Goal: Information Seeking & Learning: Learn about a topic

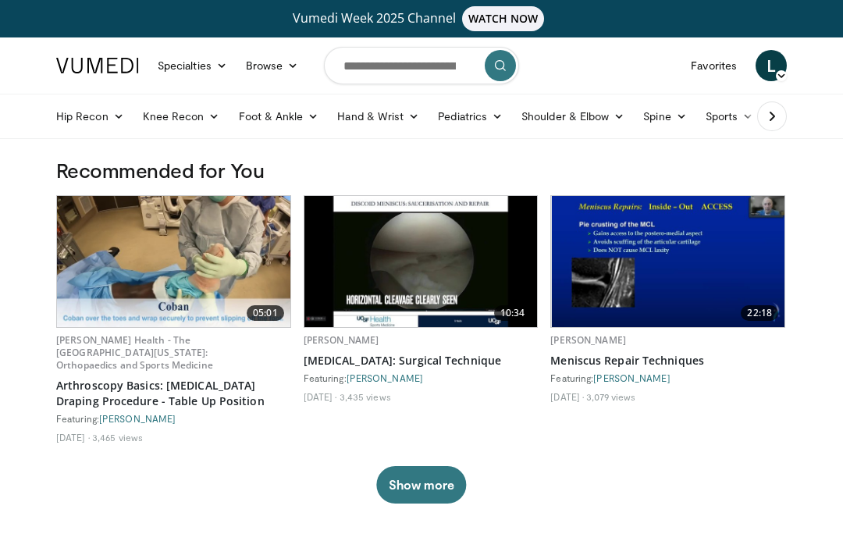
click at [226, 253] on img at bounding box center [173, 261] width 233 height 131
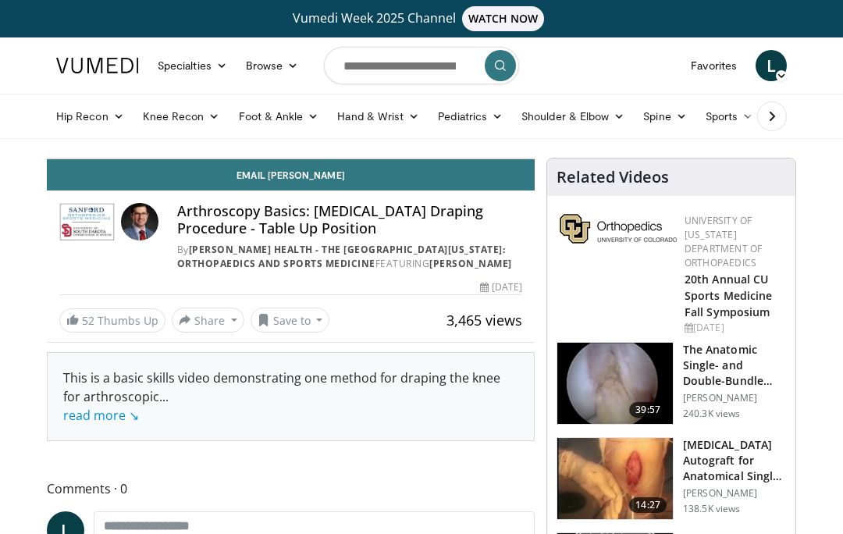
click at [295, 333] on button "Save to" at bounding box center [291, 320] width 80 height 25
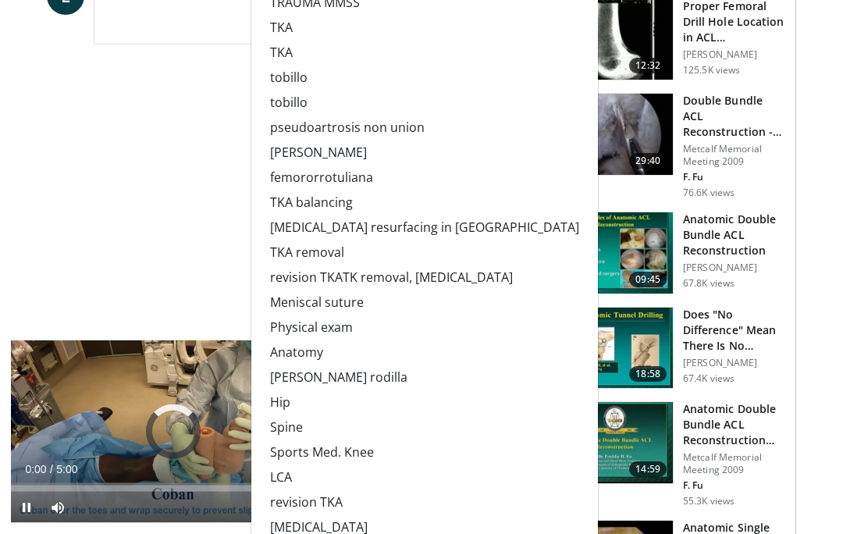
click at [342, 316] on link "Meniscal suture" at bounding box center [424, 303] width 347 height 25
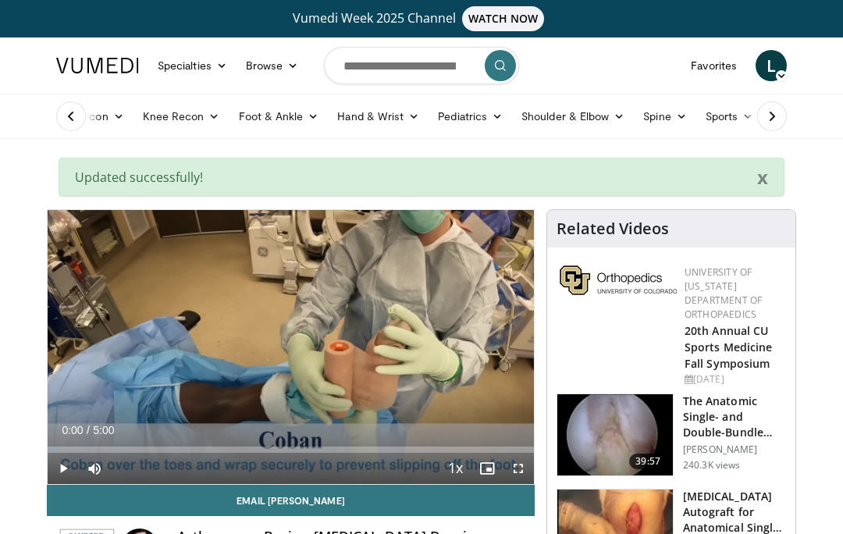
click at [719, 59] on link "Favorites" at bounding box center [714, 65] width 65 height 31
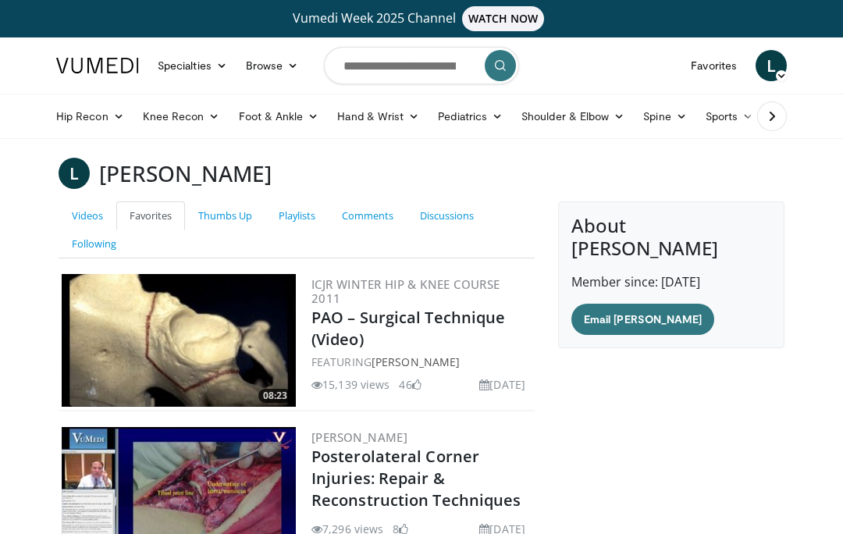
click at [303, 209] on link "Playlists" at bounding box center [297, 215] width 63 height 29
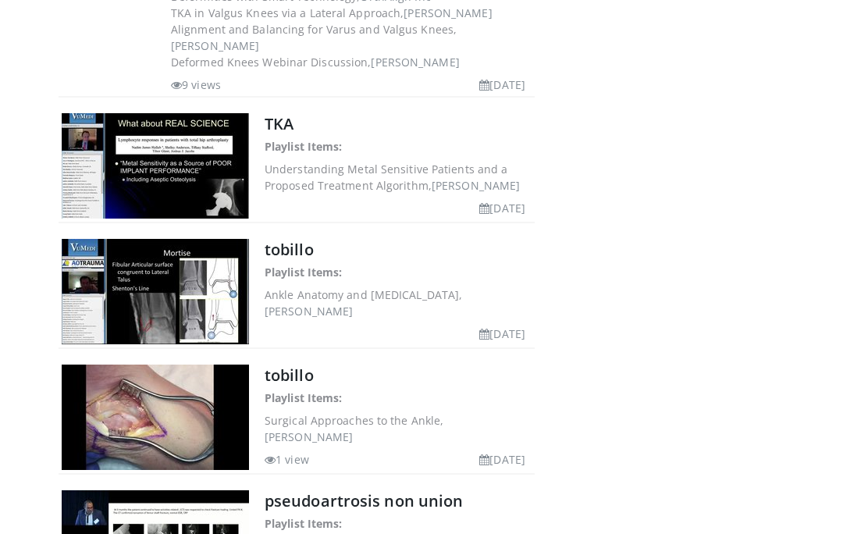
scroll to position [5583, 0]
click at [409, 491] on link "pseudoartrosis non union" at bounding box center [364, 501] width 198 height 21
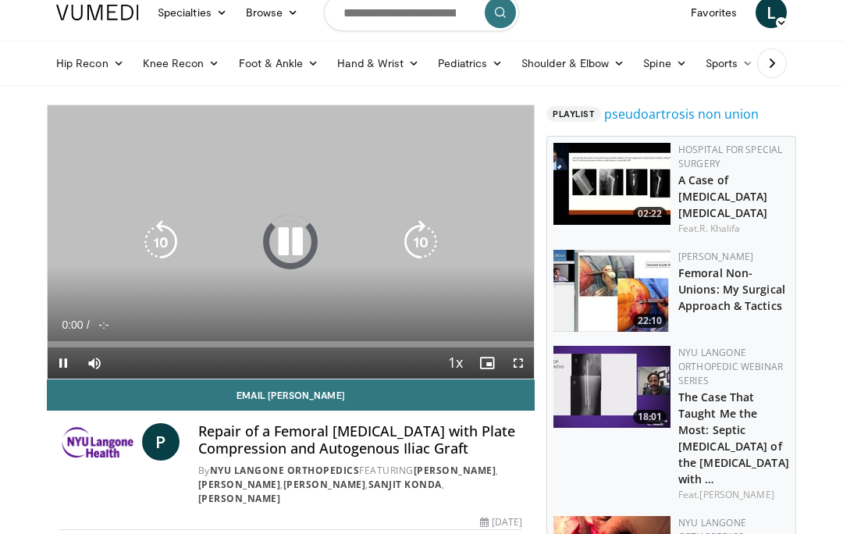
scroll to position [54, 0]
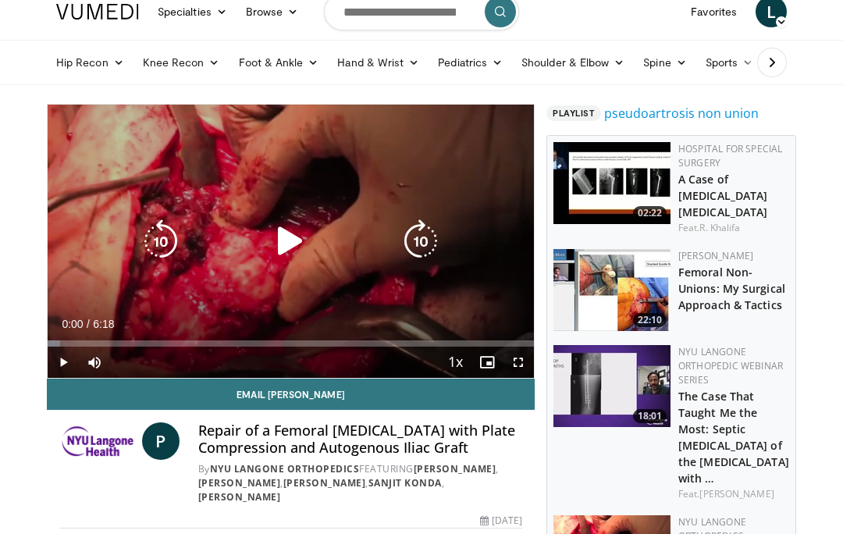
click at [298, 251] on icon "Video Player" at bounding box center [291, 241] width 44 height 44
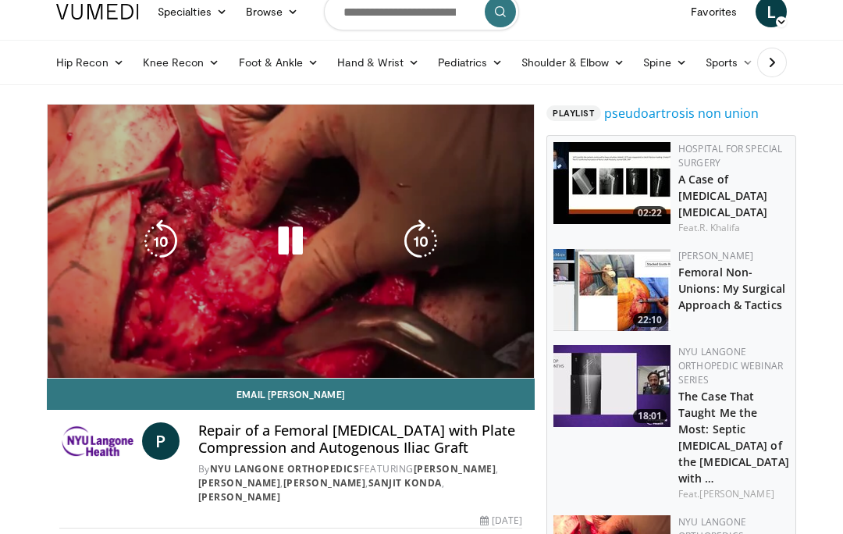
click at [432, 239] on icon "Video Player" at bounding box center [421, 241] width 44 height 44
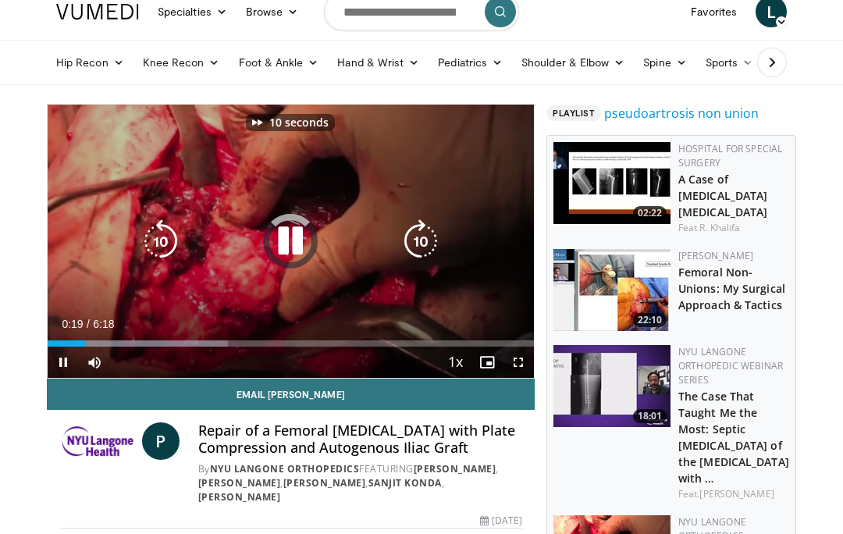
click at [433, 245] on icon "Video Player" at bounding box center [421, 241] width 44 height 44
click at [434, 239] on icon "Video Player" at bounding box center [421, 241] width 44 height 44
click at [433, 244] on icon "Video Player" at bounding box center [421, 241] width 44 height 44
click at [420, 238] on icon "Video Player" at bounding box center [421, 241] width 44 height 44
click at [425, 240] on icon "Video Player" at bounding box center [421, 241] width 44 height 44
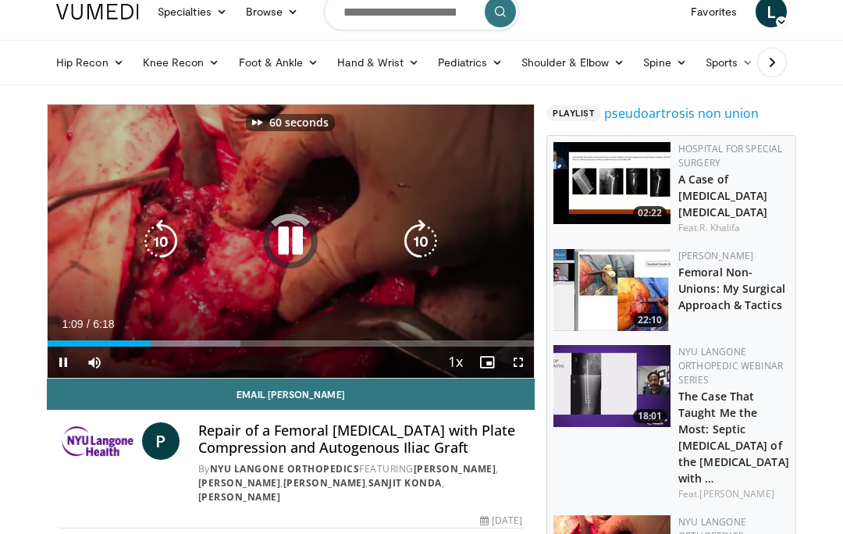
click at [425, 239] on icon "Video Player" at bounding box center [421, 241] width 44 height 44
click at [426, 238] on icon "Video Player" at bounding box center [421, 241] width 44 height 44
click at [429, 240] on icon "Video Player" at bounding box center [421, 241] width 44 height 44
click at [430, 241] on icon "Video Player" at bounding box center [421, 241] width 44 height 44
click at [170, 248] on icon "Video Player" at bounding box center [161, 241] width 44 height 44
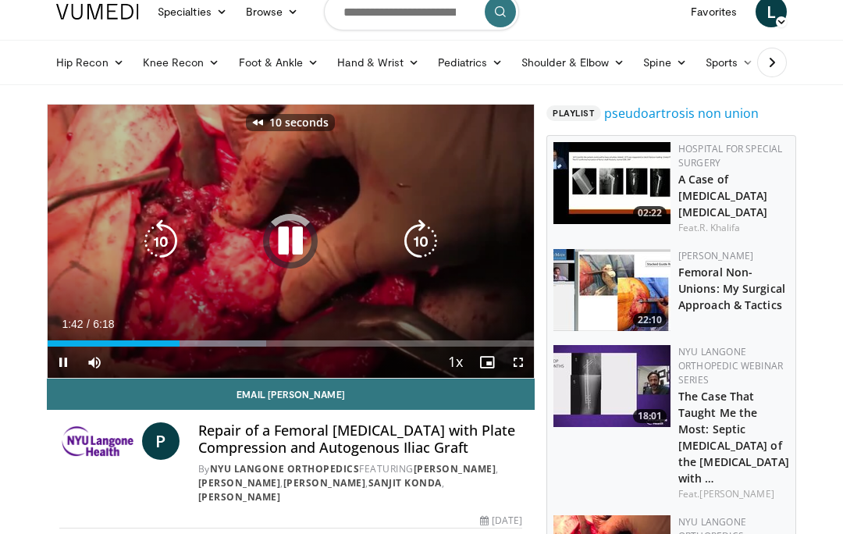
click at [169, 241] on icon "Video Player" at bounding box center [161, 241] width 44 height 44
click at [163, 237] on icon "Video Player" at bounding box center [161, 241] width 44 height 44
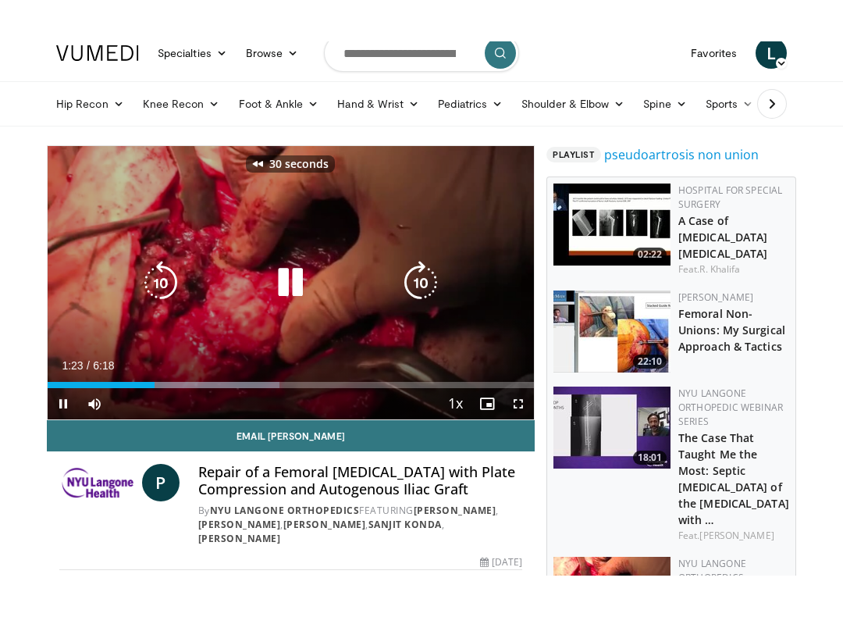
scroll to position [16, 0]
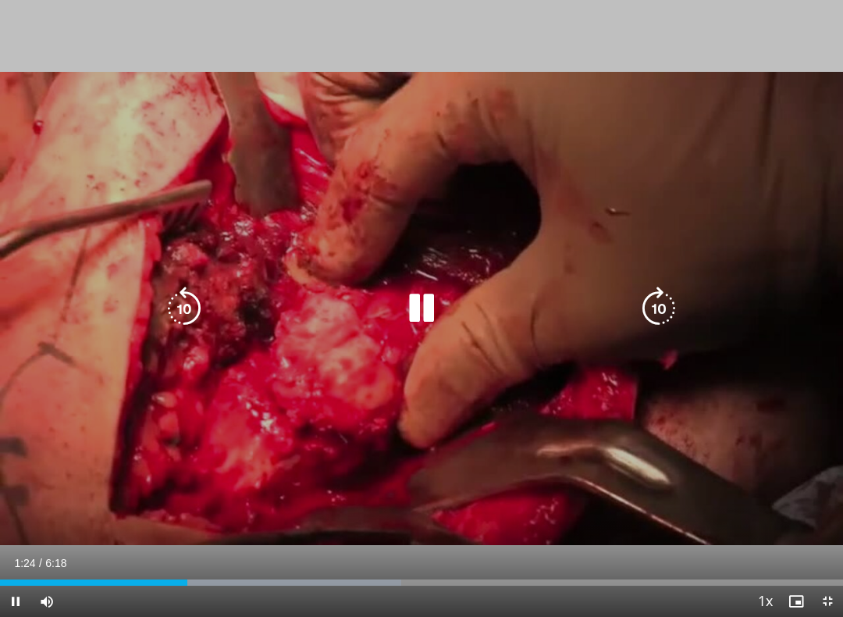
click at [484, 302] on div "Video Player" at bounding box center [422, 308] width 506 height 31
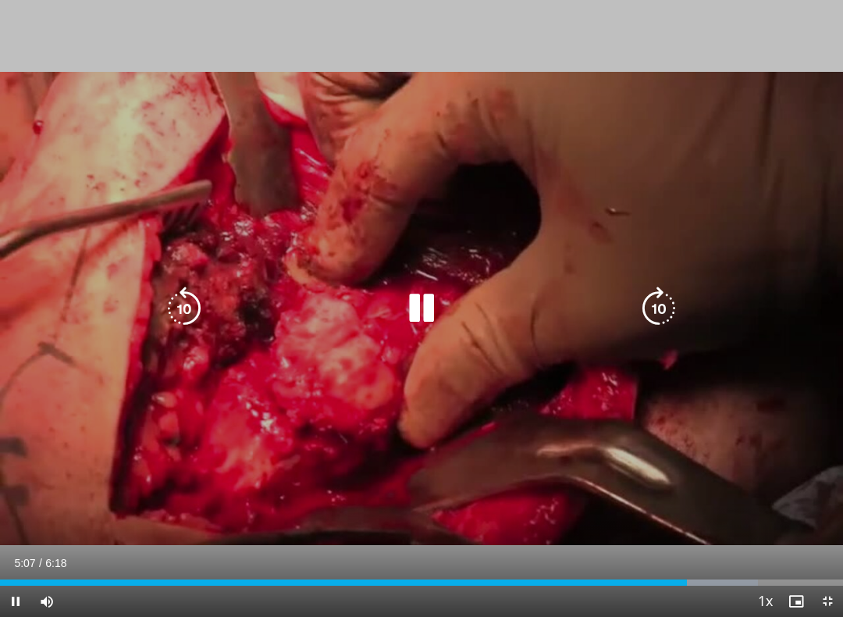
click at [413, 305] on icon "Video Player" at bounding box center [422, 309] width 44 height 44
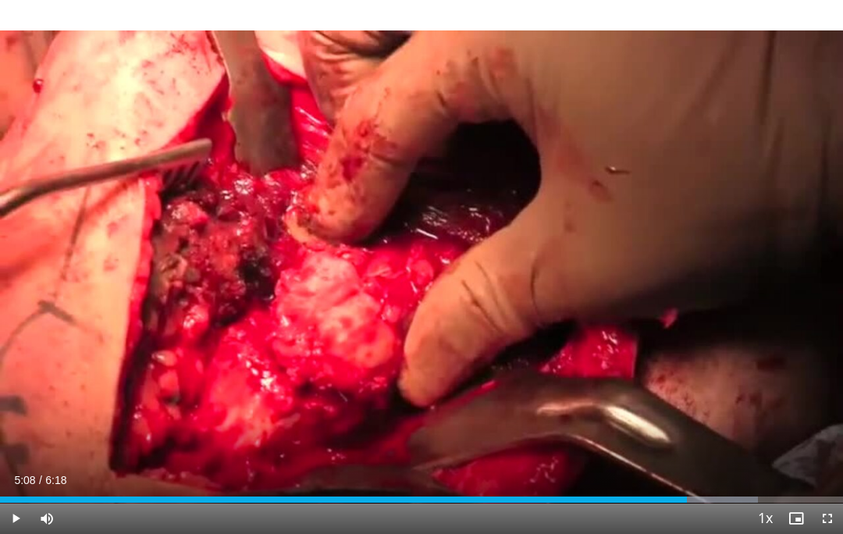
scroll to position [0, 0]
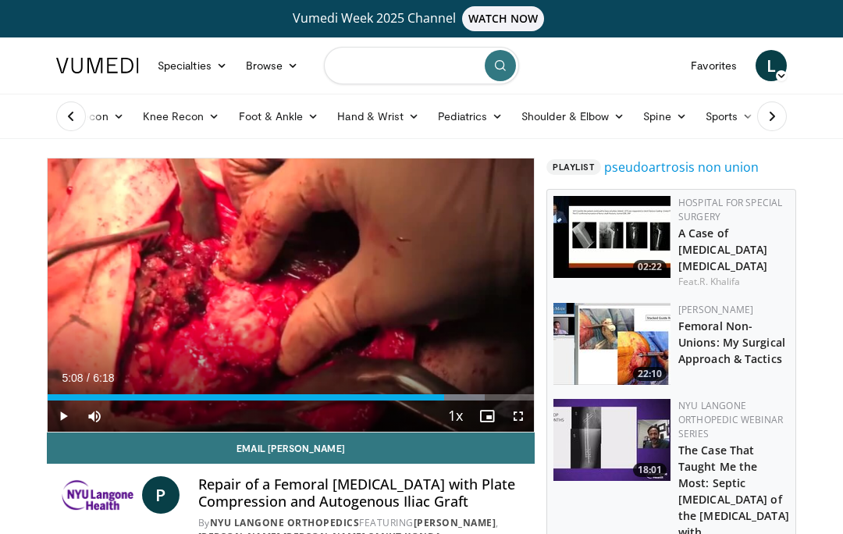
click at [414, 56] on input "Search topics, interventions" at bounding box center [421, 65] width 195 height 37
type input "**********"
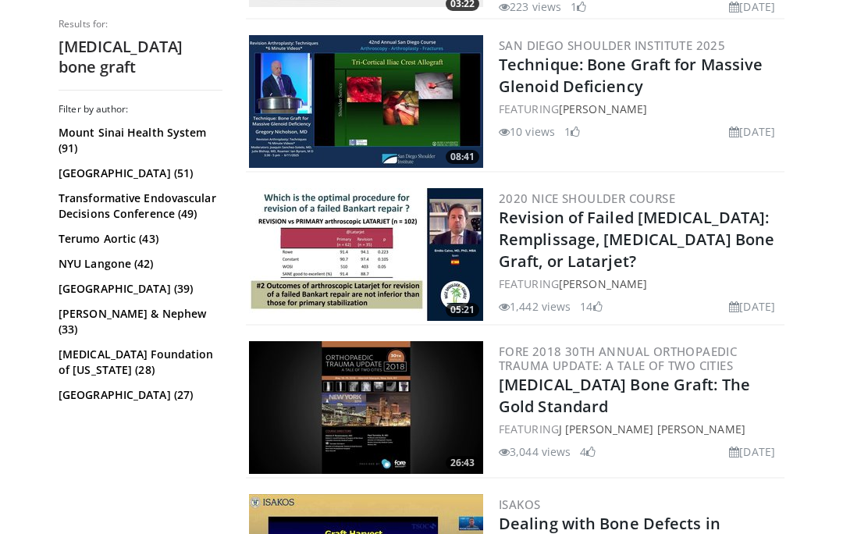
scroll to position [1268, 0]
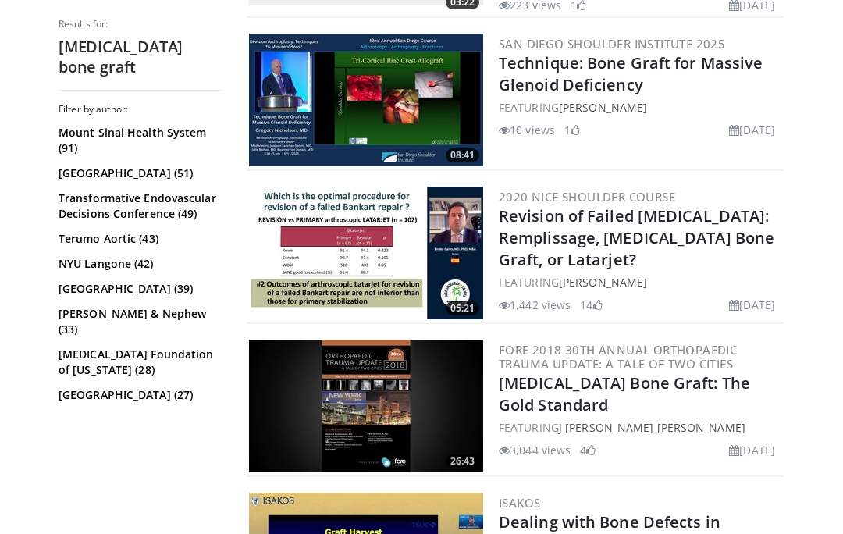
click at [654, 373] on link "[MEDICAL_DATA] Bone Graft: The Gold Standard" at bounding box center [624, 394] width 251 height 43
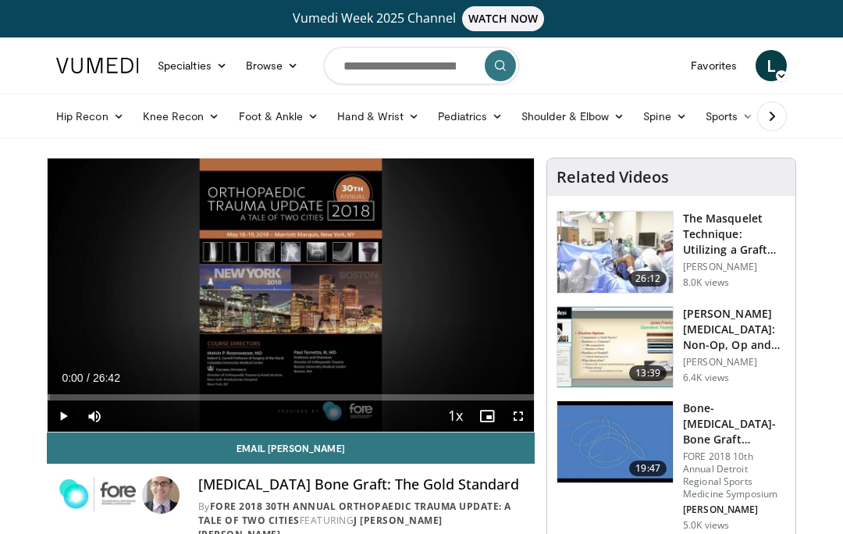
click at [70, 398] on div "Loaded : 0.54%" at bounding box center [291, 397] width 487 height 6
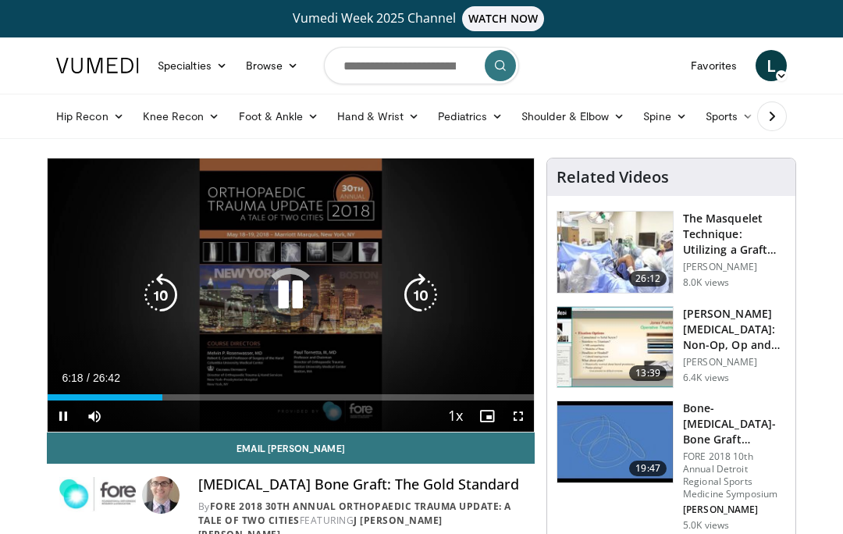
click at [166, 394] on div "Loaded : 8.74%" at bounding box center [291, 397] width 487 height 6
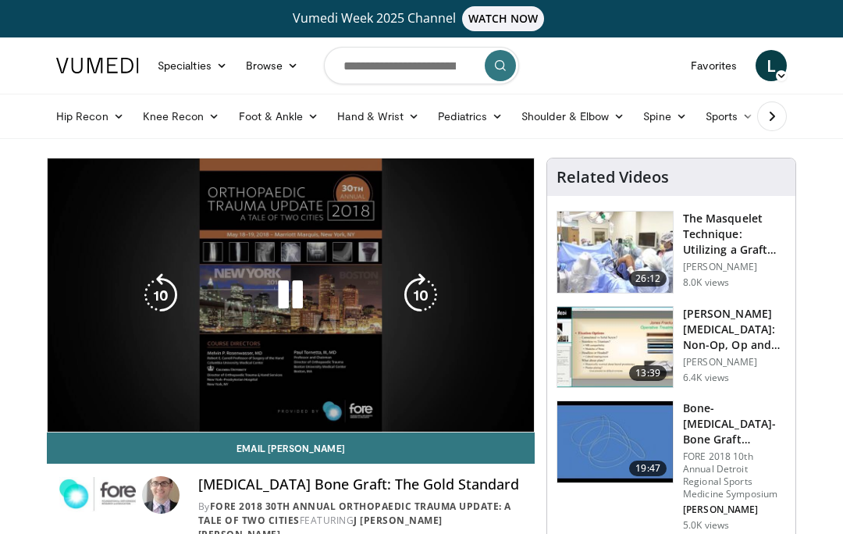
click at [230, 426] on div "Loaded : 24.53%" at bounding box center [291, 429] width 487 height 6
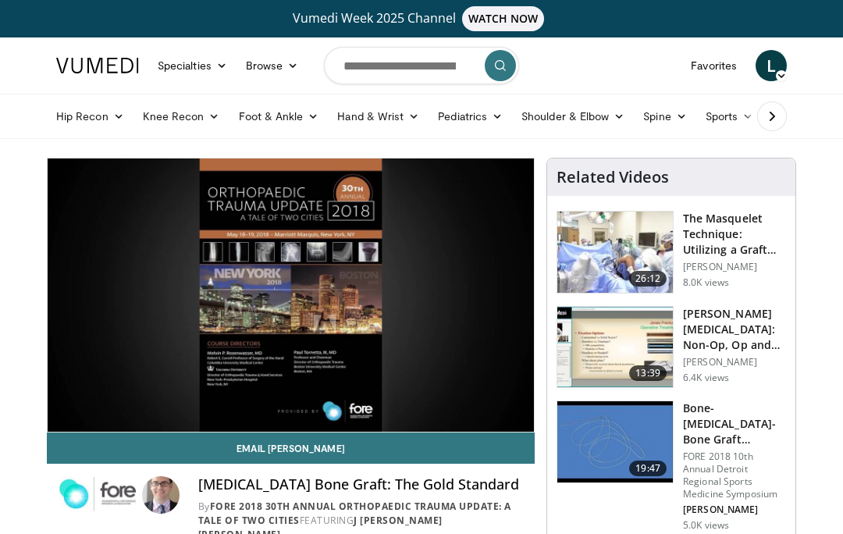
click at [719, 218] on h3 "The Masquelet Technique: Utilizing a Graft Containment System" at bounding box center [734, 234] width 103 height 47
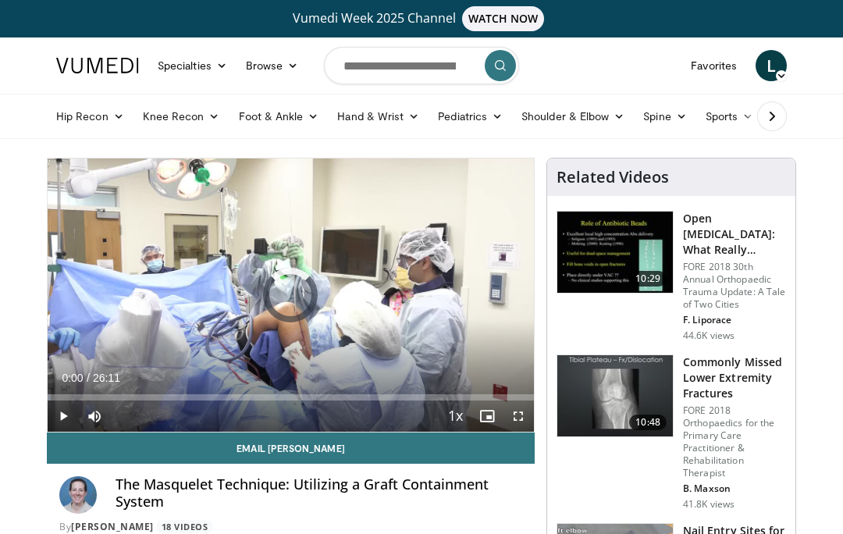
click at [148, 397] on div "Loaded : 0.63%" at bounding box center [291, 397] width 487 height 6
click at [219, 394] on div "Loaded : 21.01%" at bounding box center [291, 397] width 487 height 6
click at [273, 394] on div "Loaded : 35.66%" at bounding box center [291, 397] width 487 height 6
click at [273, 398] on div "Progress Bar" at bounding box center [160, 397] width 225 height 6
click at [367, 398] on div "Loaded : 57.95%" at bounding box center [291, 397] width 487 height 6
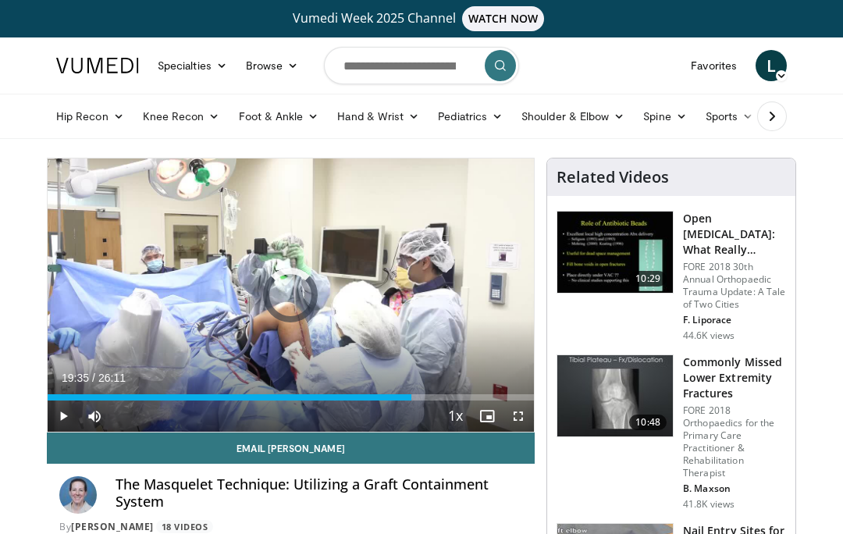
click at [412, 387] on div "Loaded : 66.23%" at bounding box center [291, 393] width 487 height 15
click at [377, 394] on div "Loaded : 75.14%" at bounding box center [231, 397] width 366 height 6
click at [397, 394] on div "Loaded : 68.14%" at bounding box center [291, 397] width 487 height 6
click at [433, 400] on div "Loaded : 72.59%" at bounding box center [291, 397] width 487 height 6
click at [468, 387] on div "Loaded : 79.60%" at bounding box center [291, 393] width 487 height 15
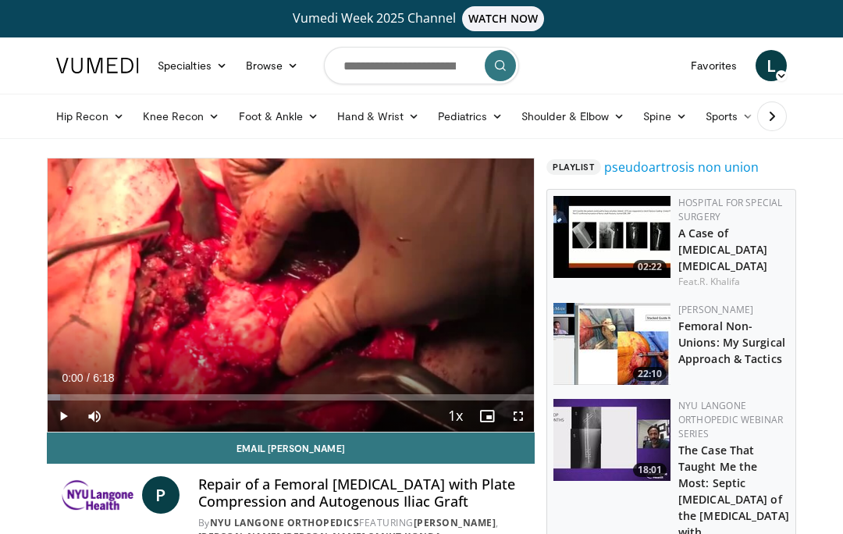
click at [218, 400] on div "Loaded : 2.63%" at bounding box center [291, 397] width 487 height 6
click at [174, 398] on div "Loaded : 39.66%" at bounding box center [144, 397] width 193 height 6
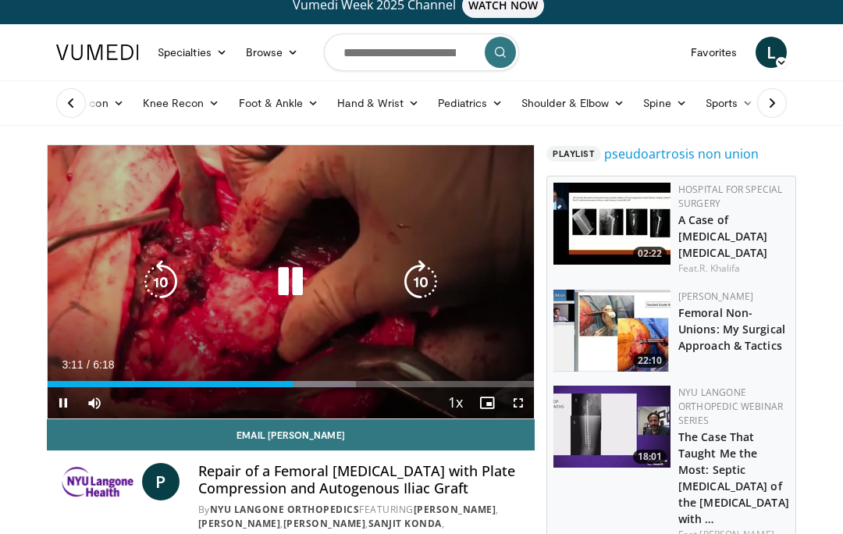
scroll to position [15, 0]
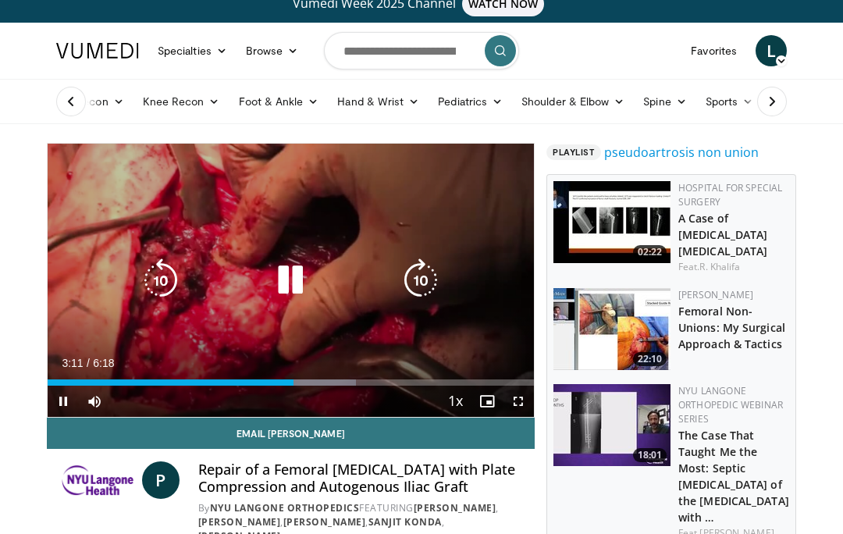
click at [300, 267] on icon "Video Player" at bounding box center [291, 281] width 44 height 44
